Goal: Task Accomplishment & Management: Manage account settings

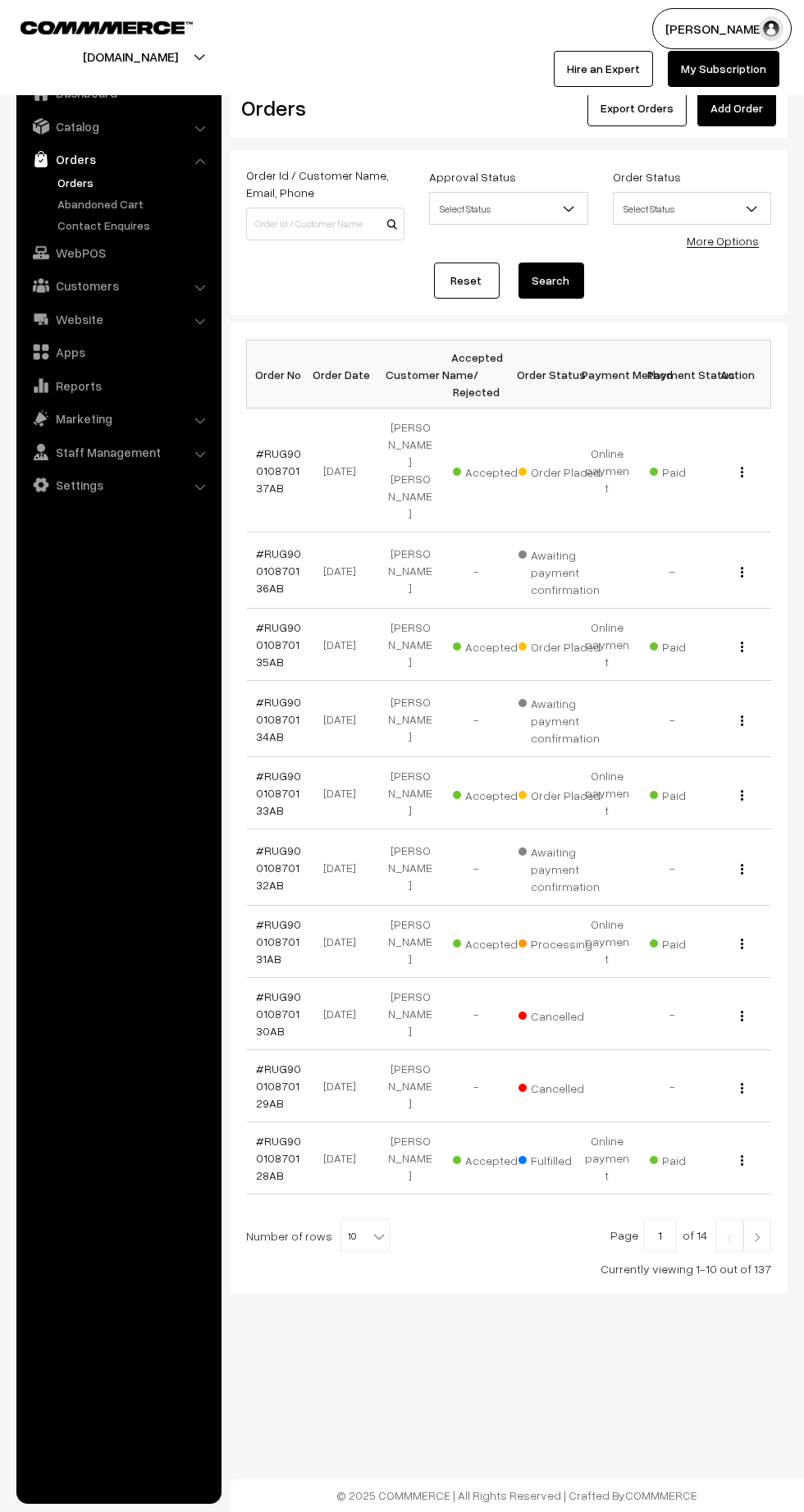
click at [266, 460] on link "#RUG90010870137AB" at bounding box center [279, 470] width 45 height 49
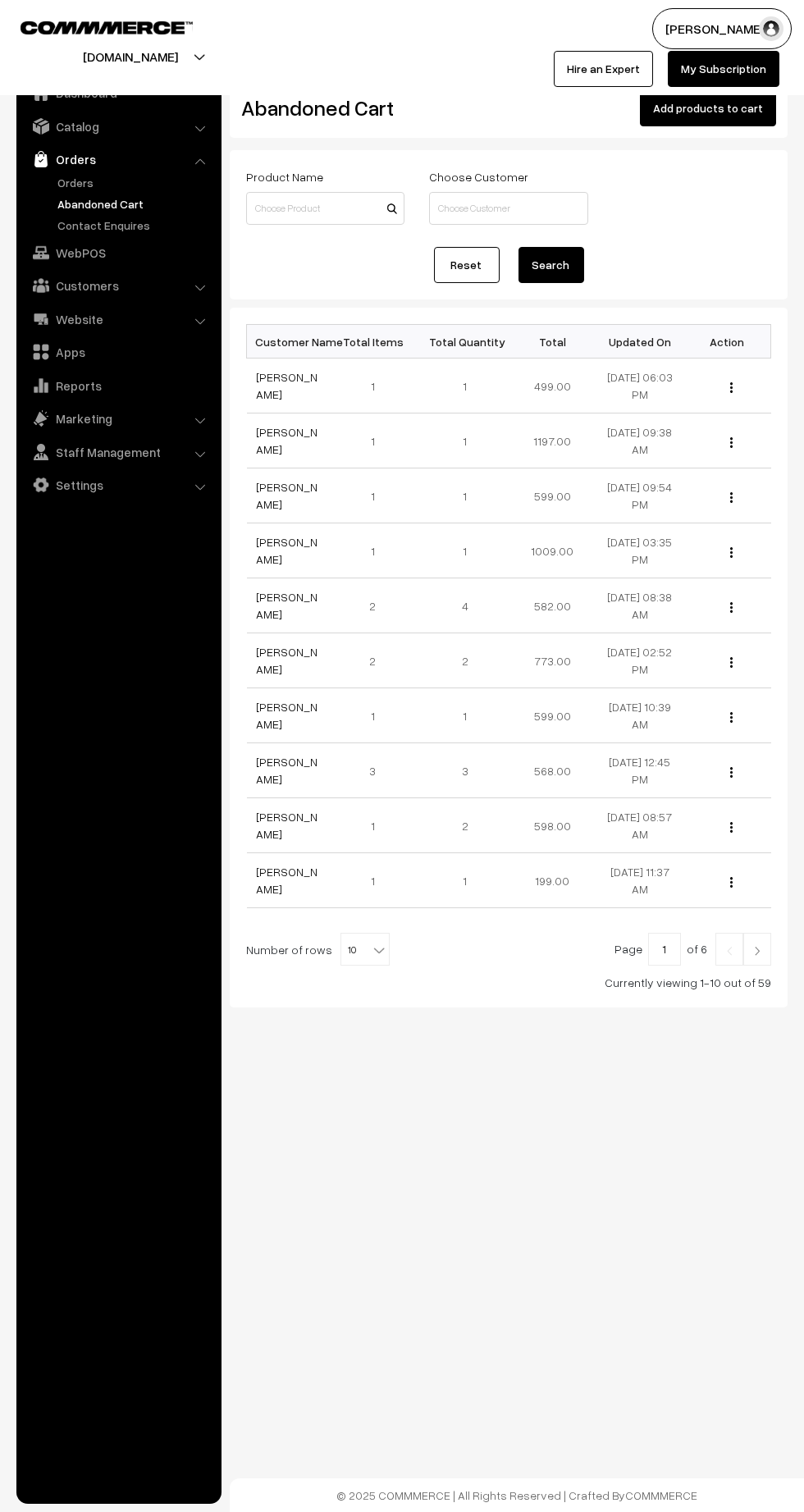
click at [285, 399] on link "[PERSON_NAME]" at bounding box center [288, 386] width 62 height 31
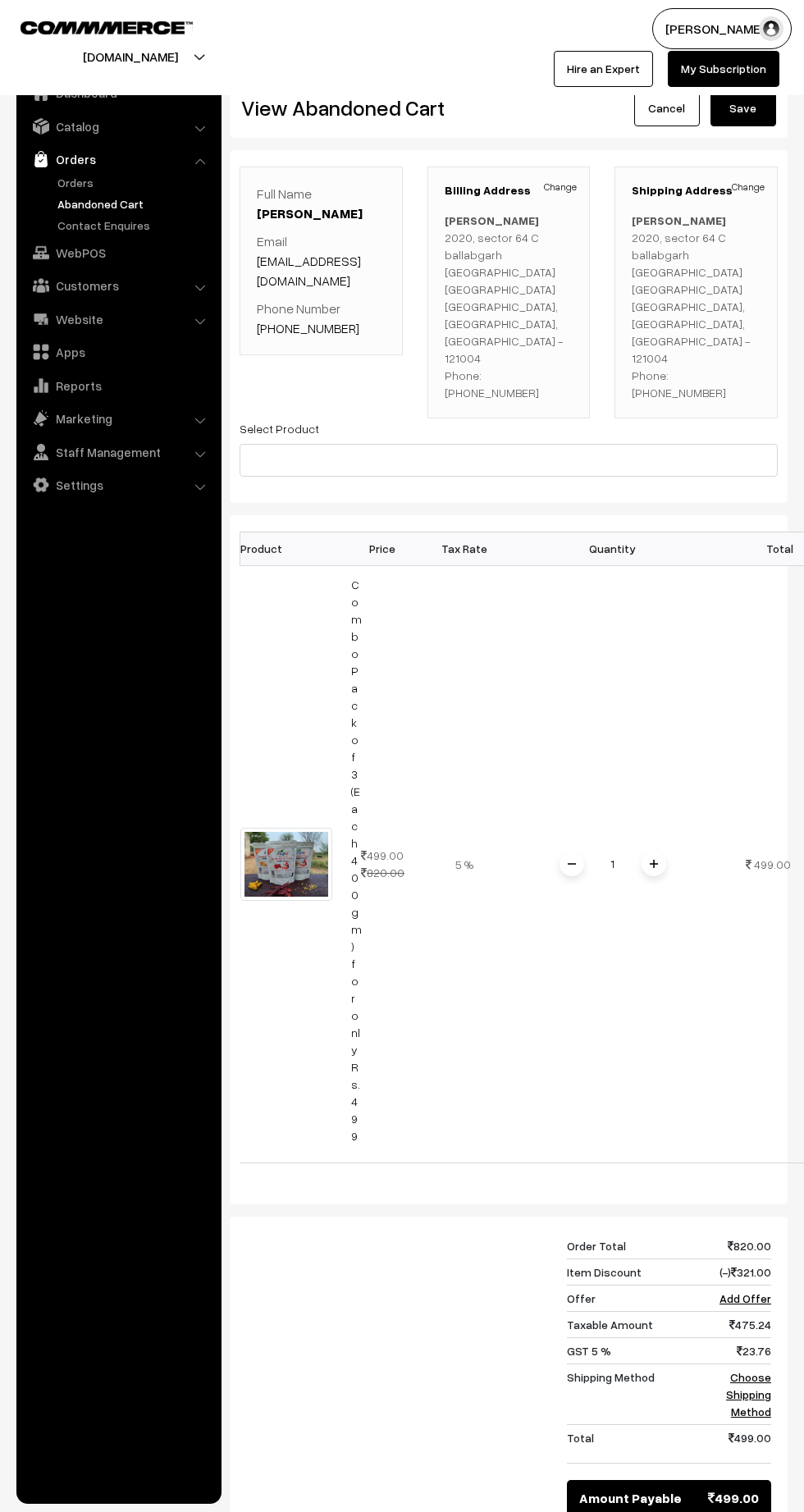
scroll to position [0, 46]
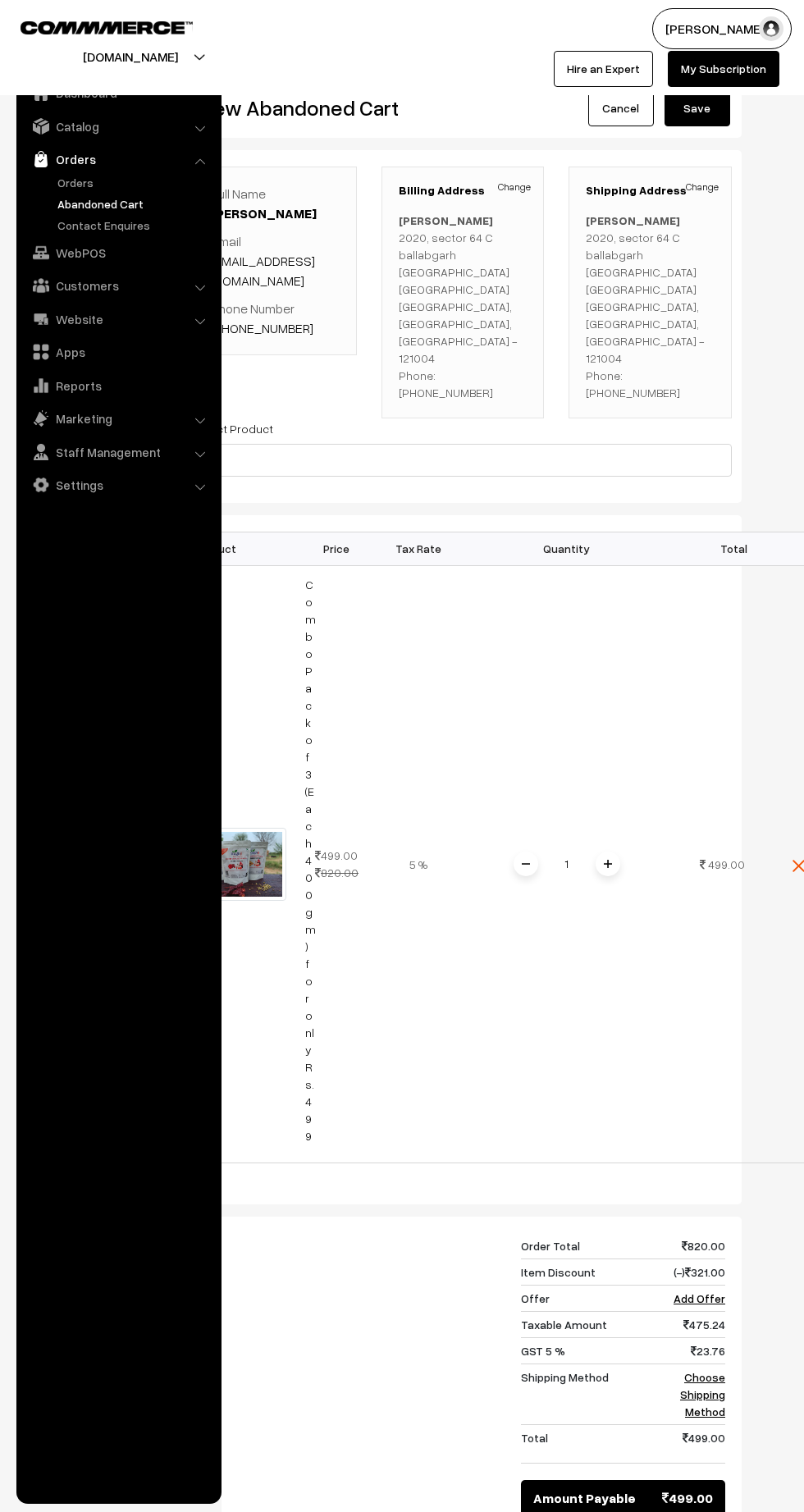
click at [41, 160] on img at bounding box center [41, 159] width 17 height 17
click at [62, 166] on link "Orders" at bounding box center [118, 159] width 196 height 29
click at [50, 156] on link "Orders" at bounding box center [118, 159] width 196 height 29
click at [57, 188] on link "Orders" at bounding box center [134, 182] width 163 height 17
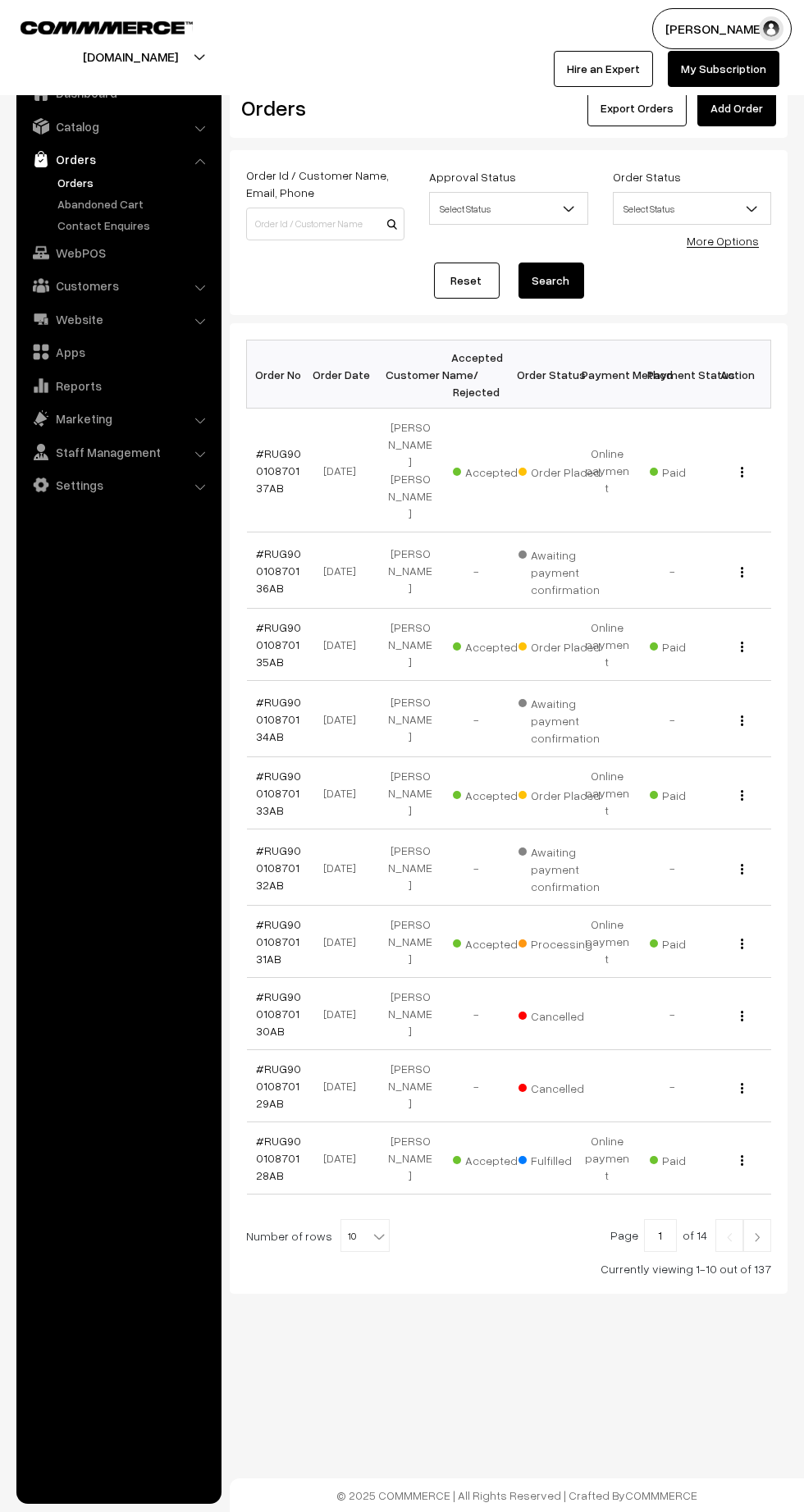
click at [266, 620] on link "#RUG90010870135AB" at bounding box center [279, 644] width 45 height 49
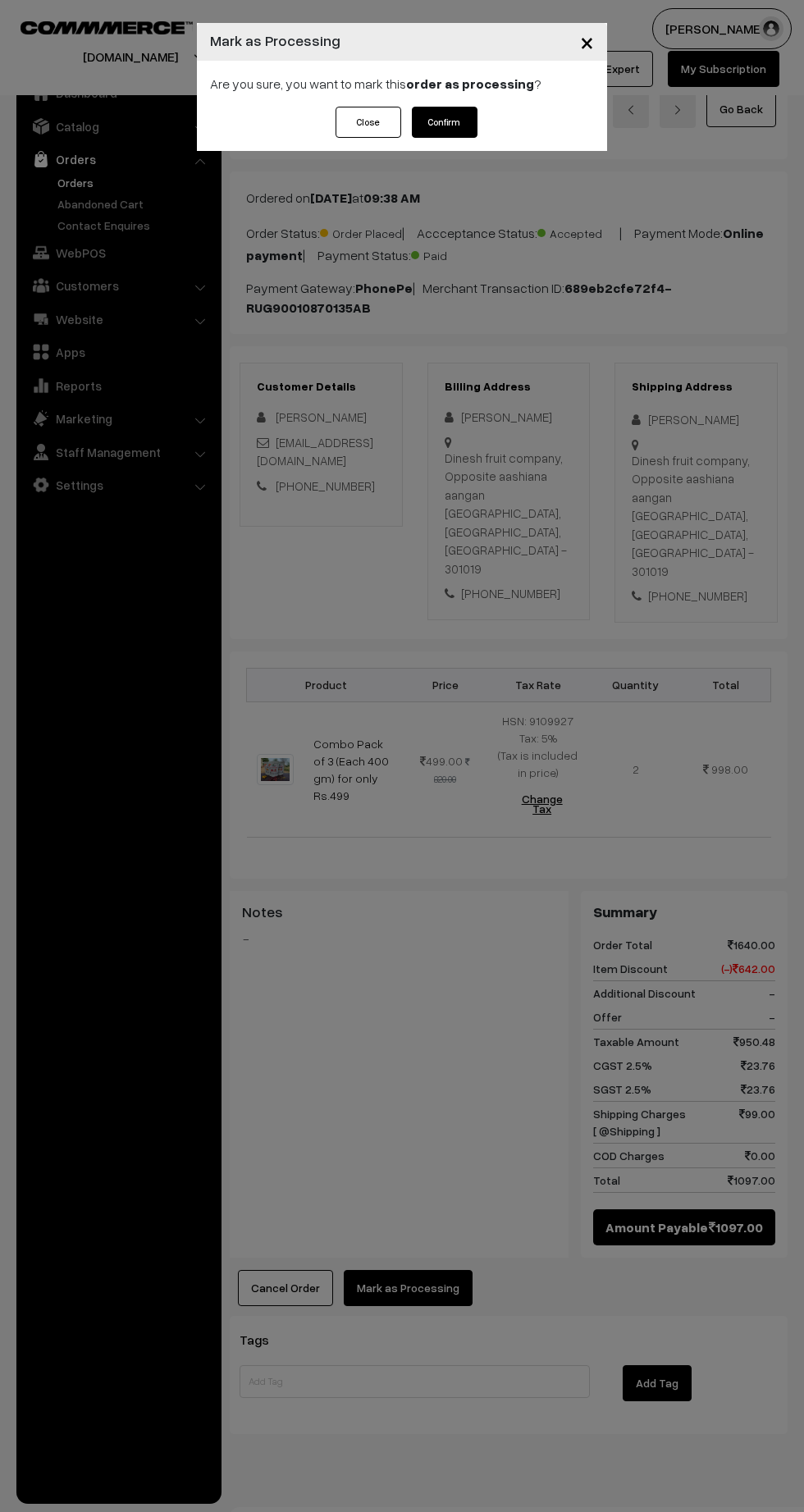
click at [452, 126] on button "Confirm" at bounding box center [444, 122] width 65 height 31
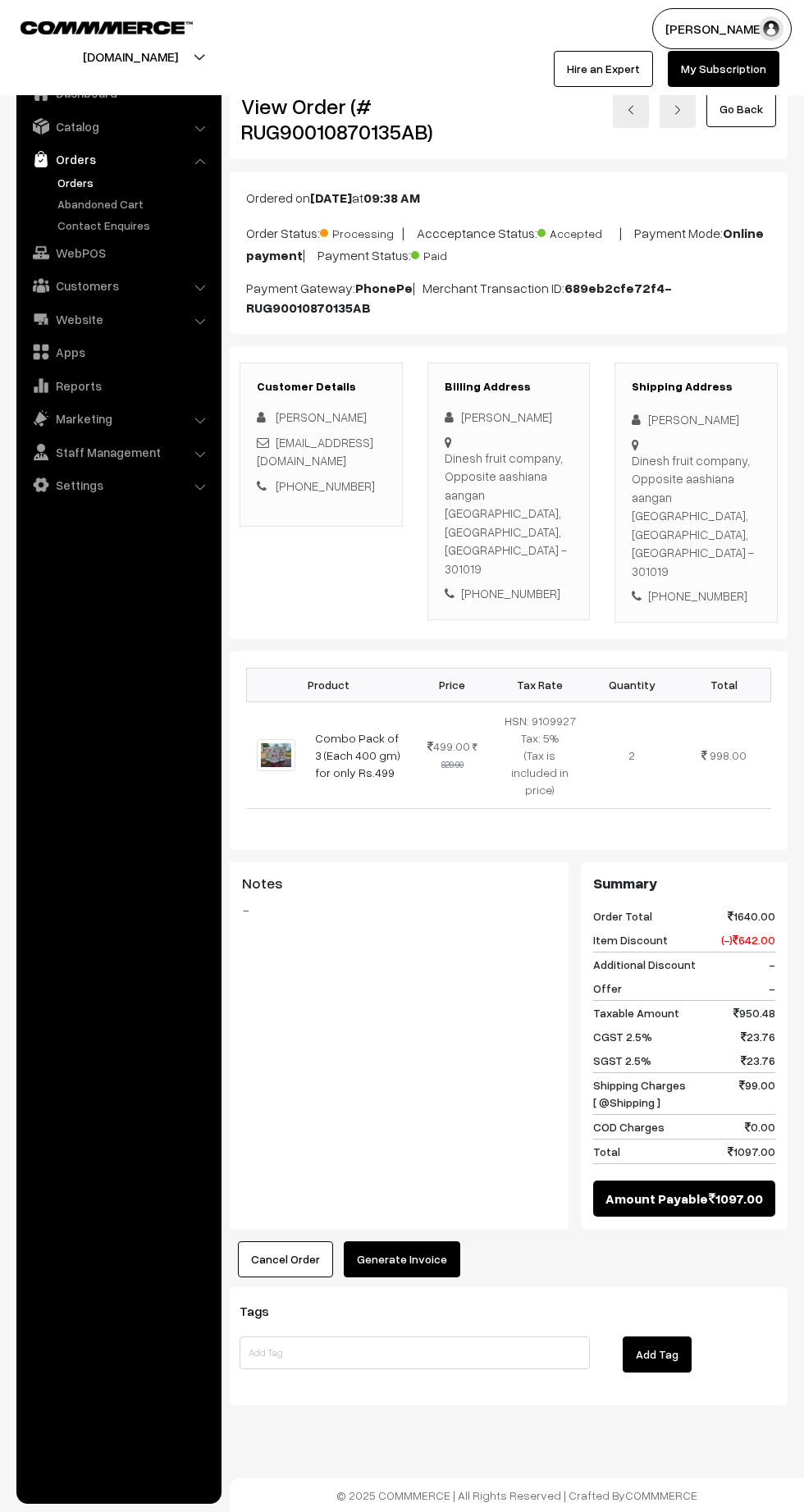
click at [61, 182] on link "Orders" at bounding box center [134, 182] width 163 height 17
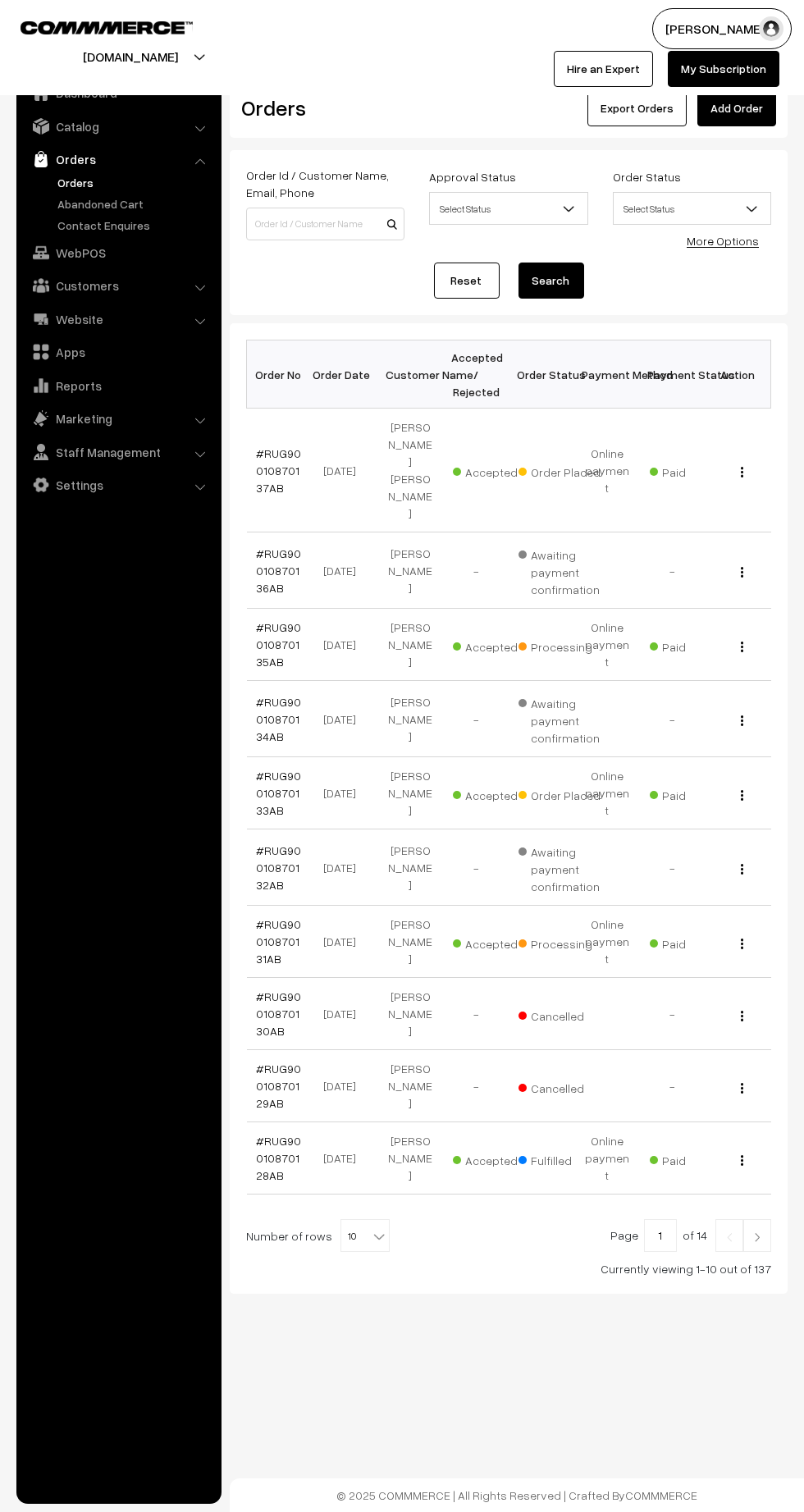
click at [265, 769] on link "#RUG90010870133AB" at bounding box center [279, 793] width 45 height 49
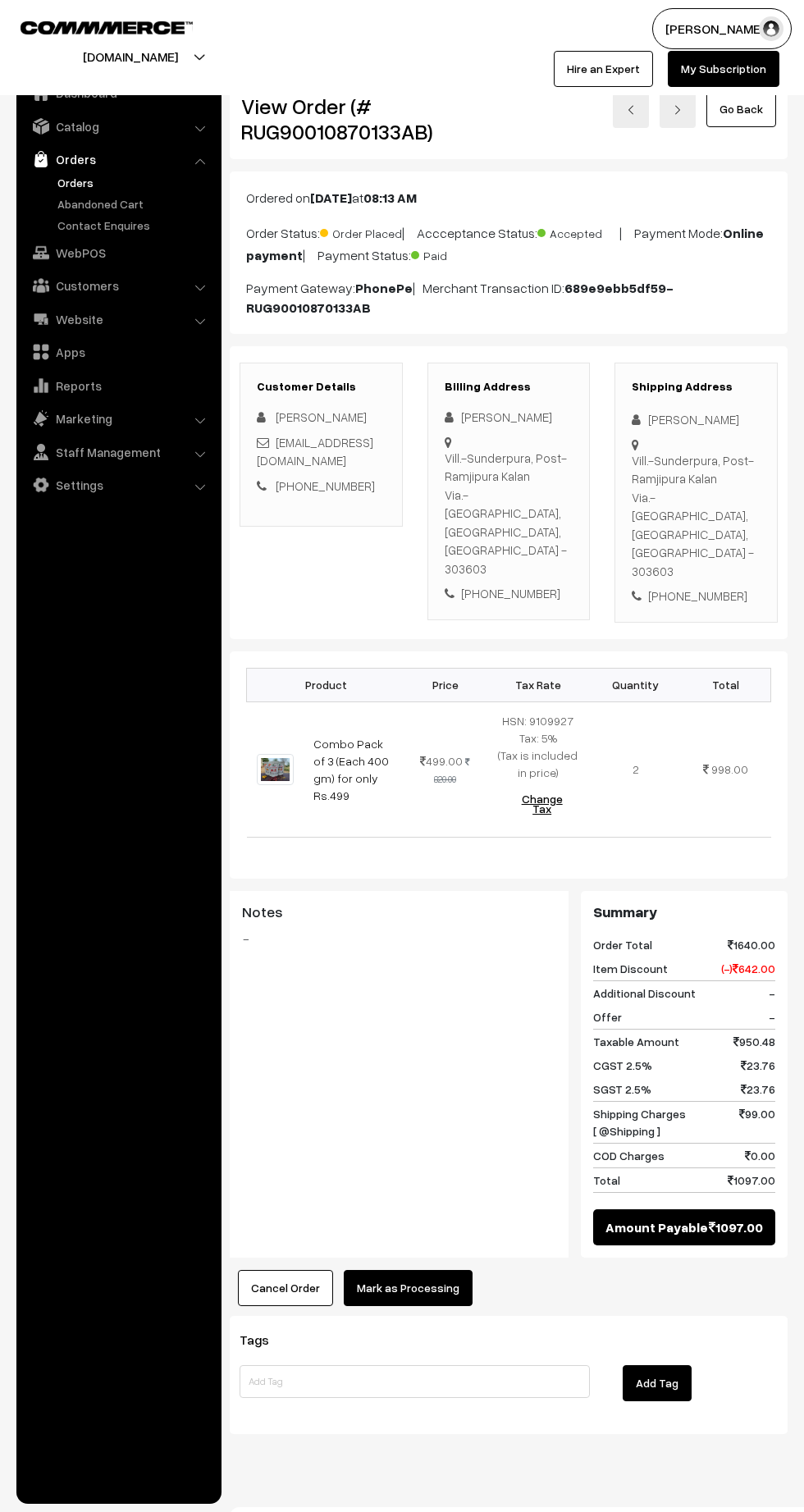
click at [422, 1270] on button "Mark as Processing" at bounding box center [408, 1288] width 129 height 36
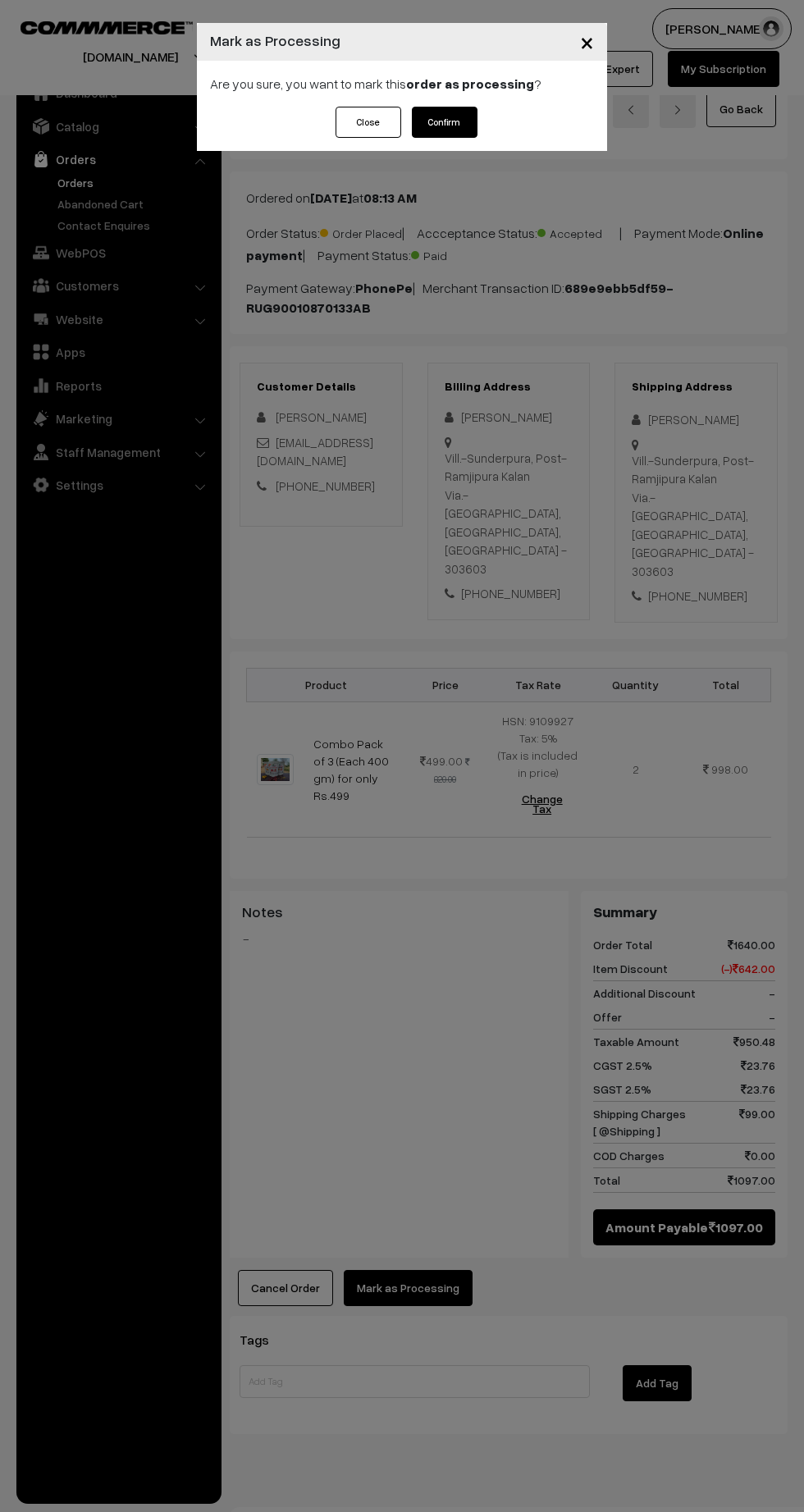
click at [442, 119] on button "Confirm" at bounding box center [444, 122] width 65 height 31
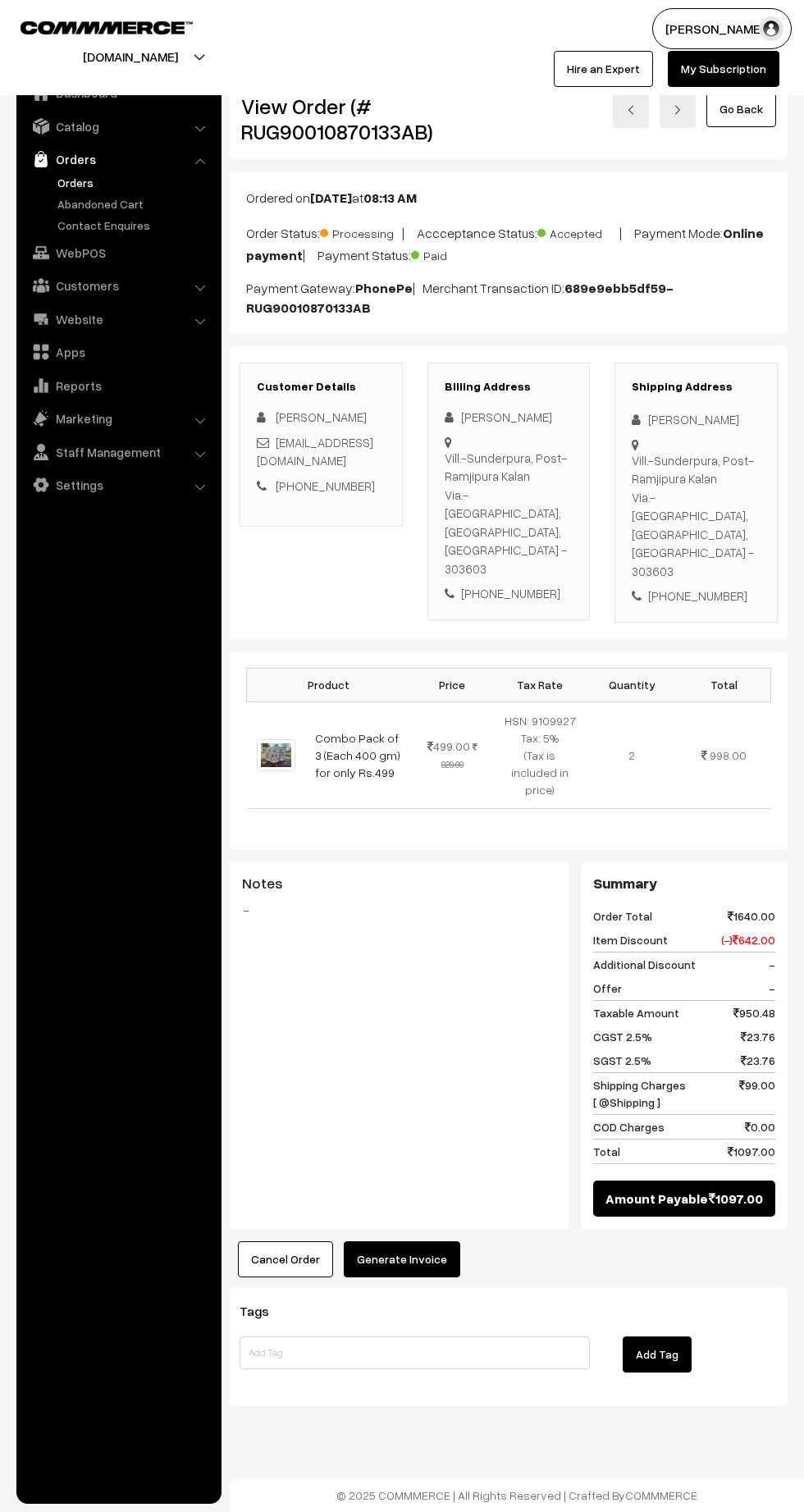
click at [58, 182] on link "Orders" at bounding box center [134, 182] width 163 height 17
